Goal: Navigation & Orientation: Find specific page/section

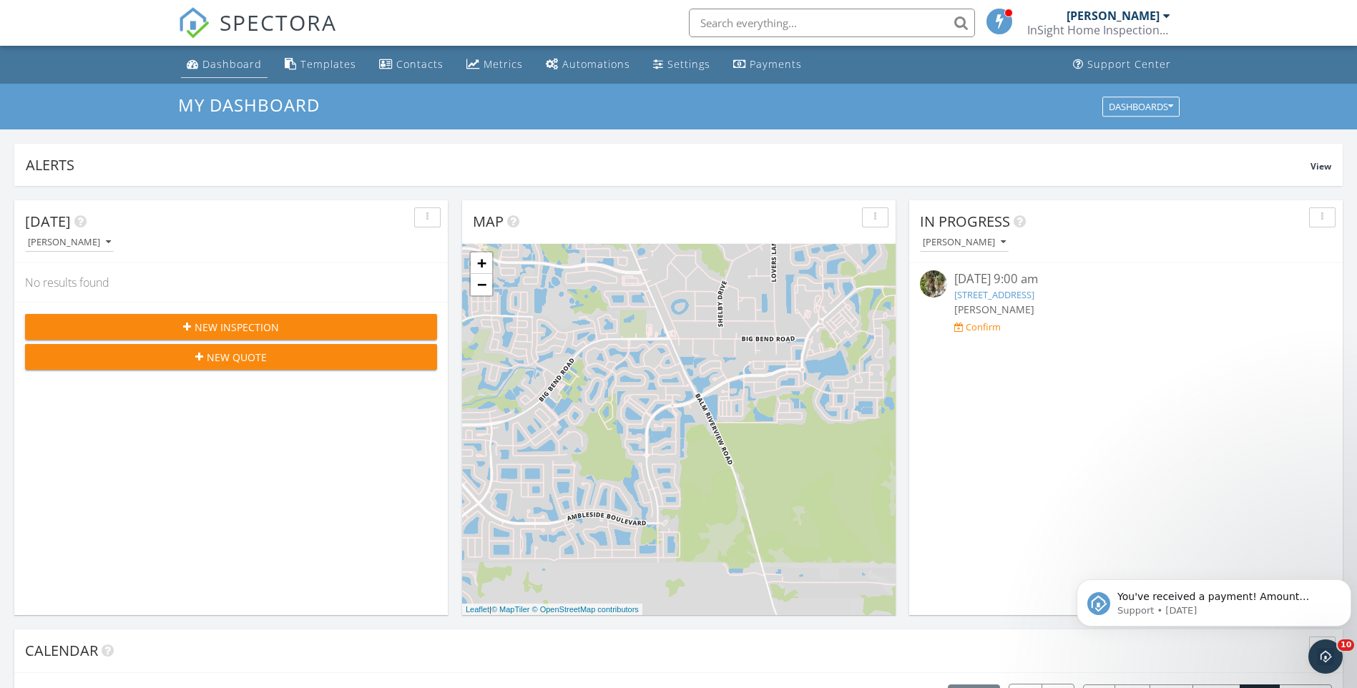
click at [219, 71] on link "Dashboard" at bounding box center [224, 64] width 87 height 26
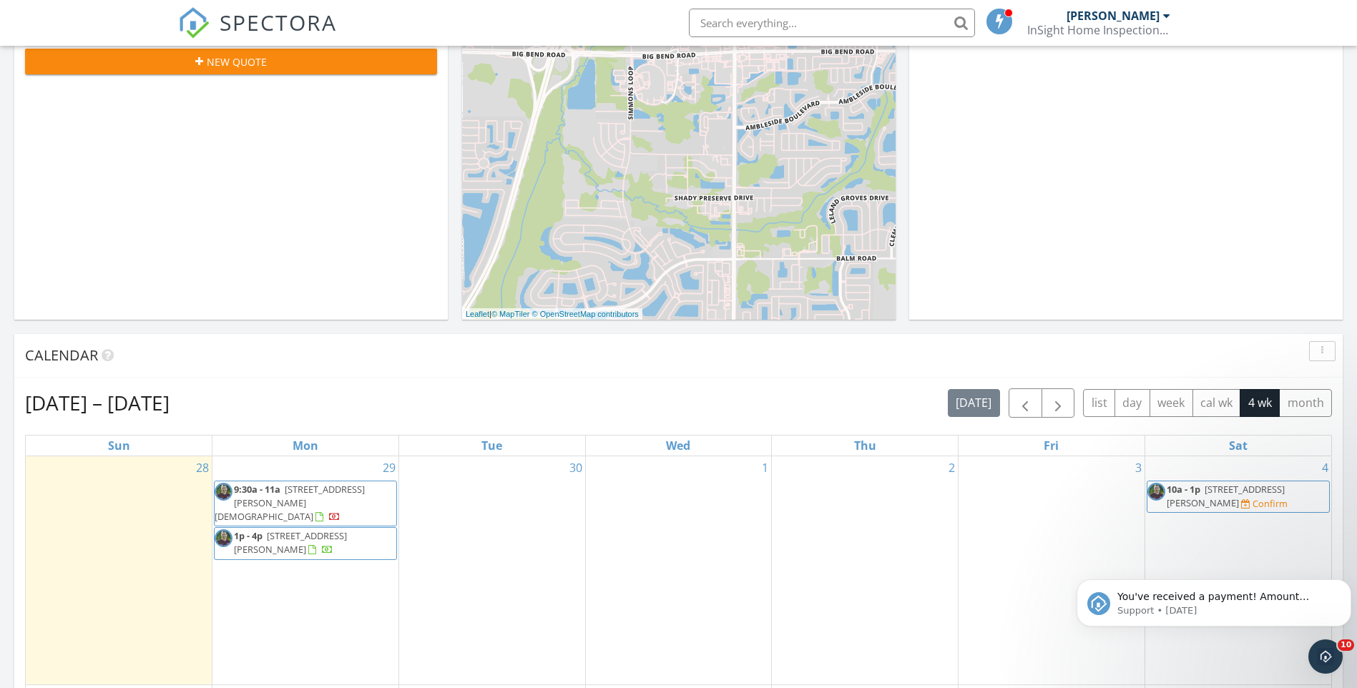
scroll to position [72, 0]
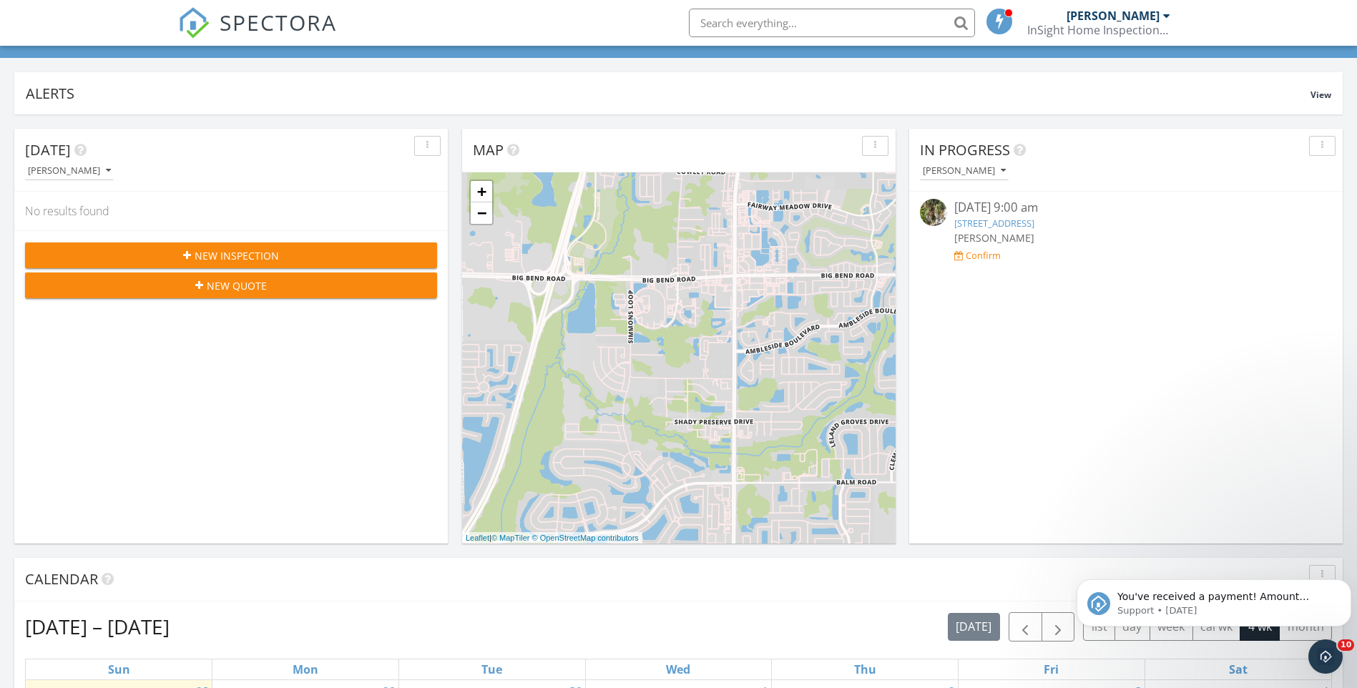
click at [938, 215] on img at bounding box center [933, 212] width 27 height 27
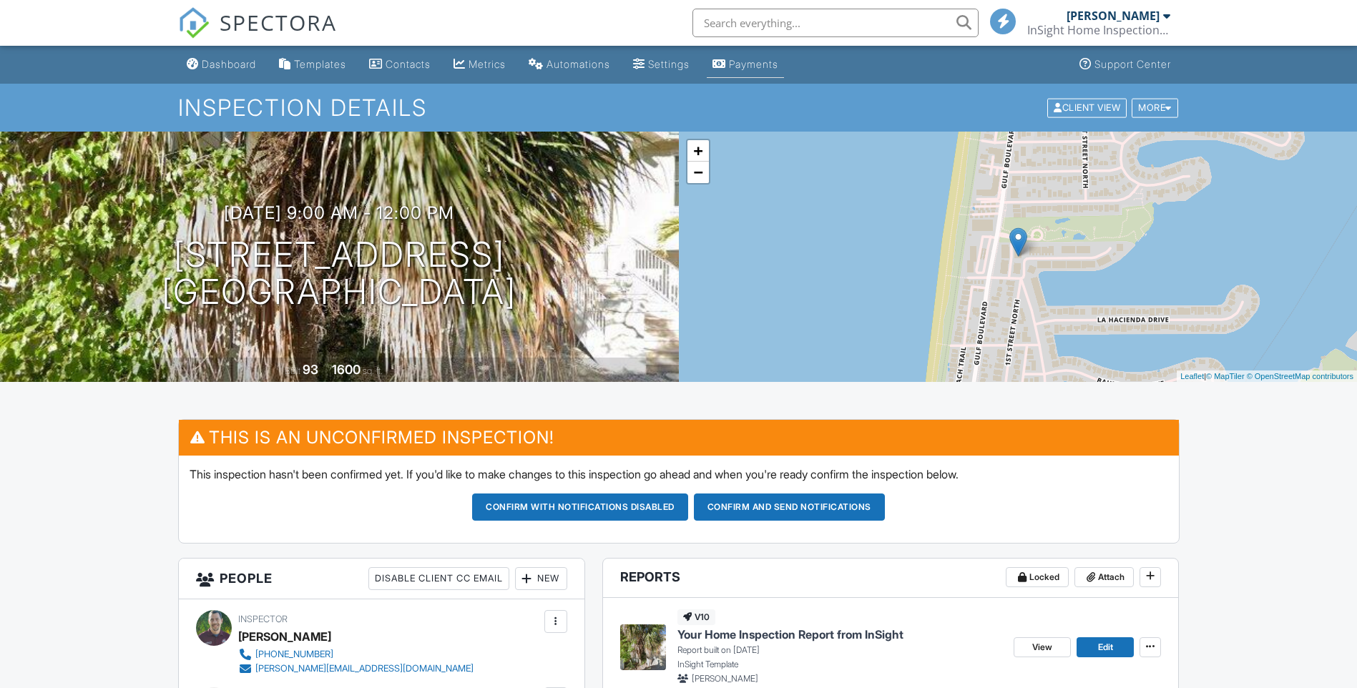
click at [760, 65] on div "Payments" at bounding box center [753, 64] width 49 height 12
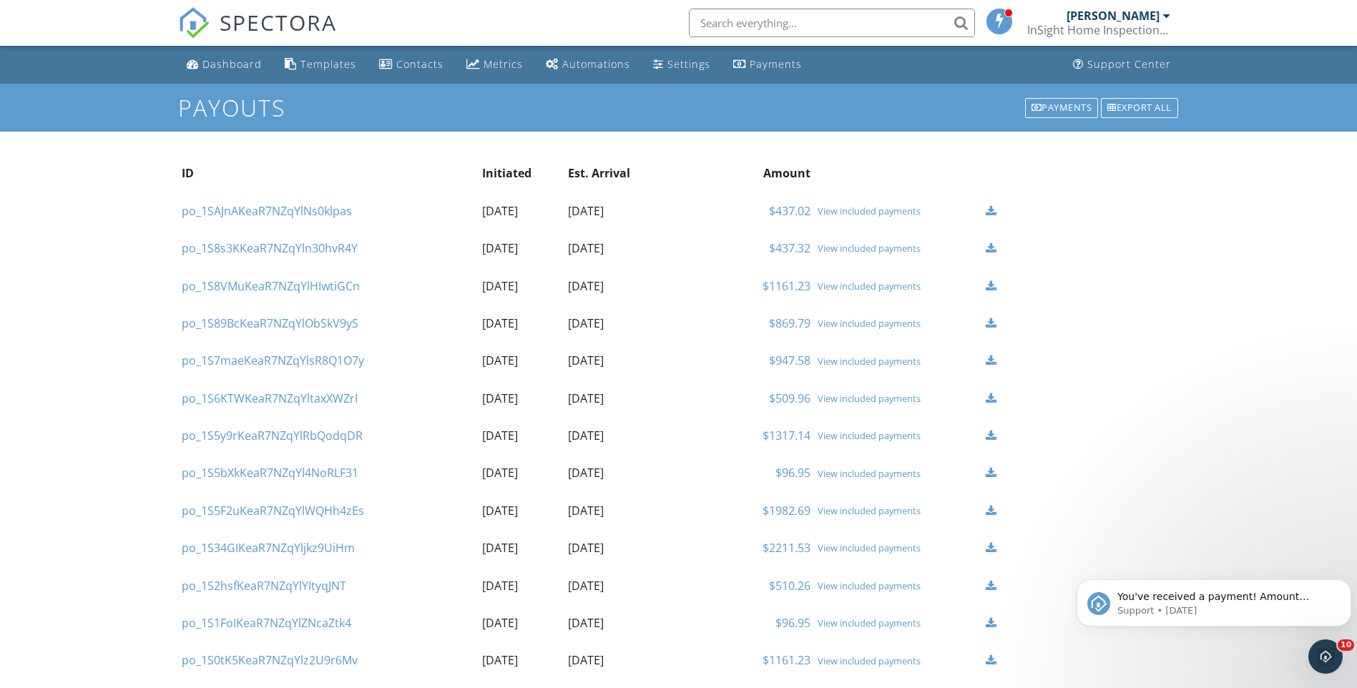
click at [251, 66] on div "Dashboard" at bounding box center [231, 64] width 59 height 14
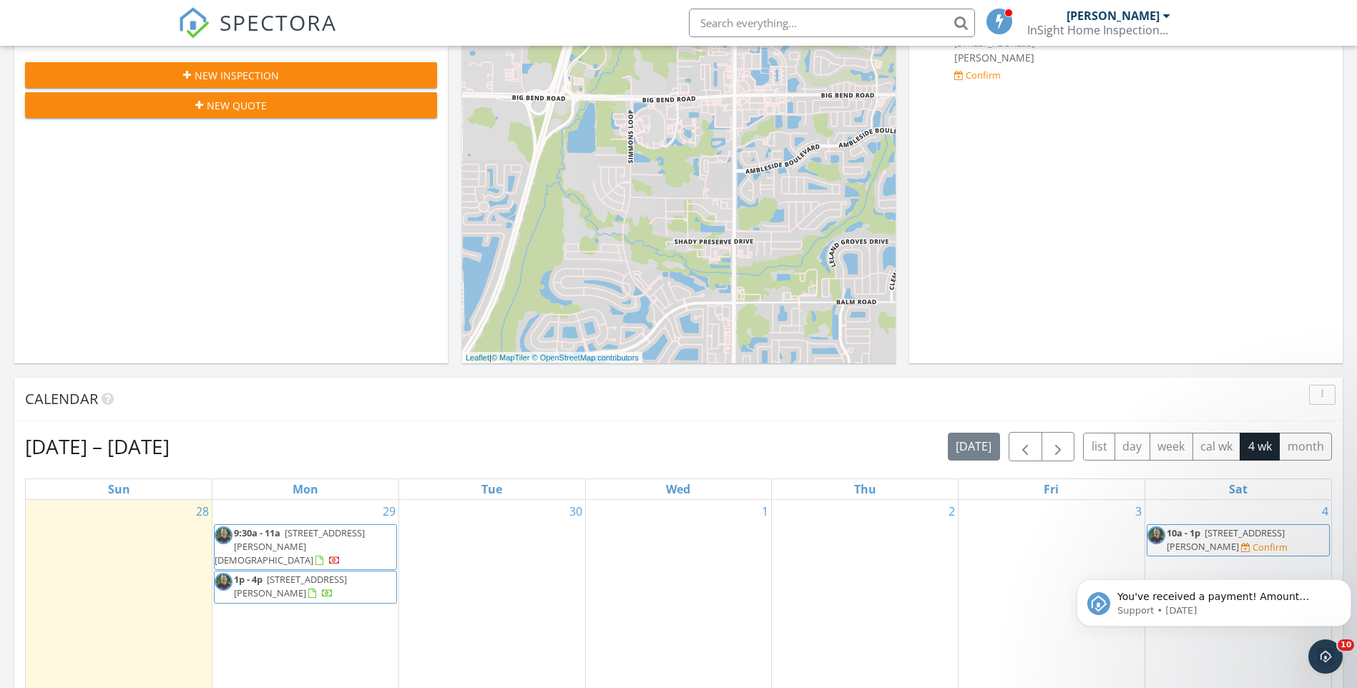
scroll to position [358, 0]
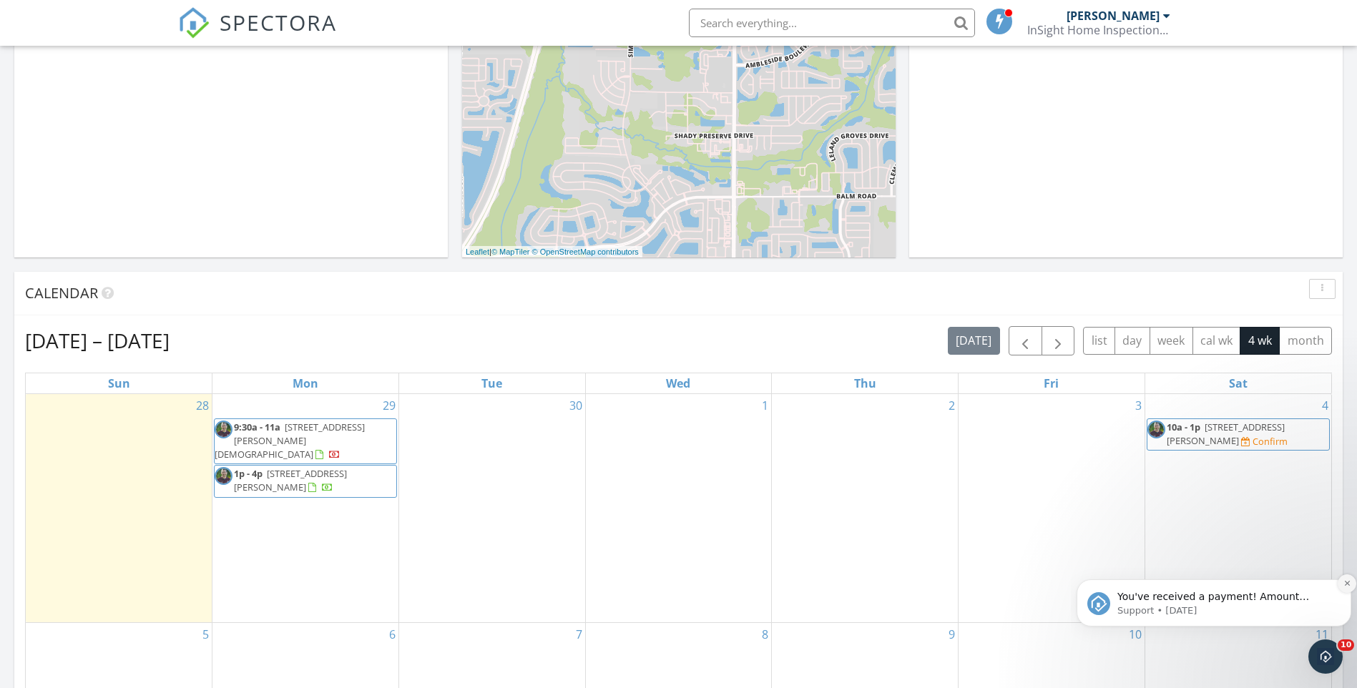
click at [1347, 582] on icon "Dismiss notification" at bounding box center [1347, 583] width 8 height 8
